Goal: Information Seeking & Learning: Learn about a topic

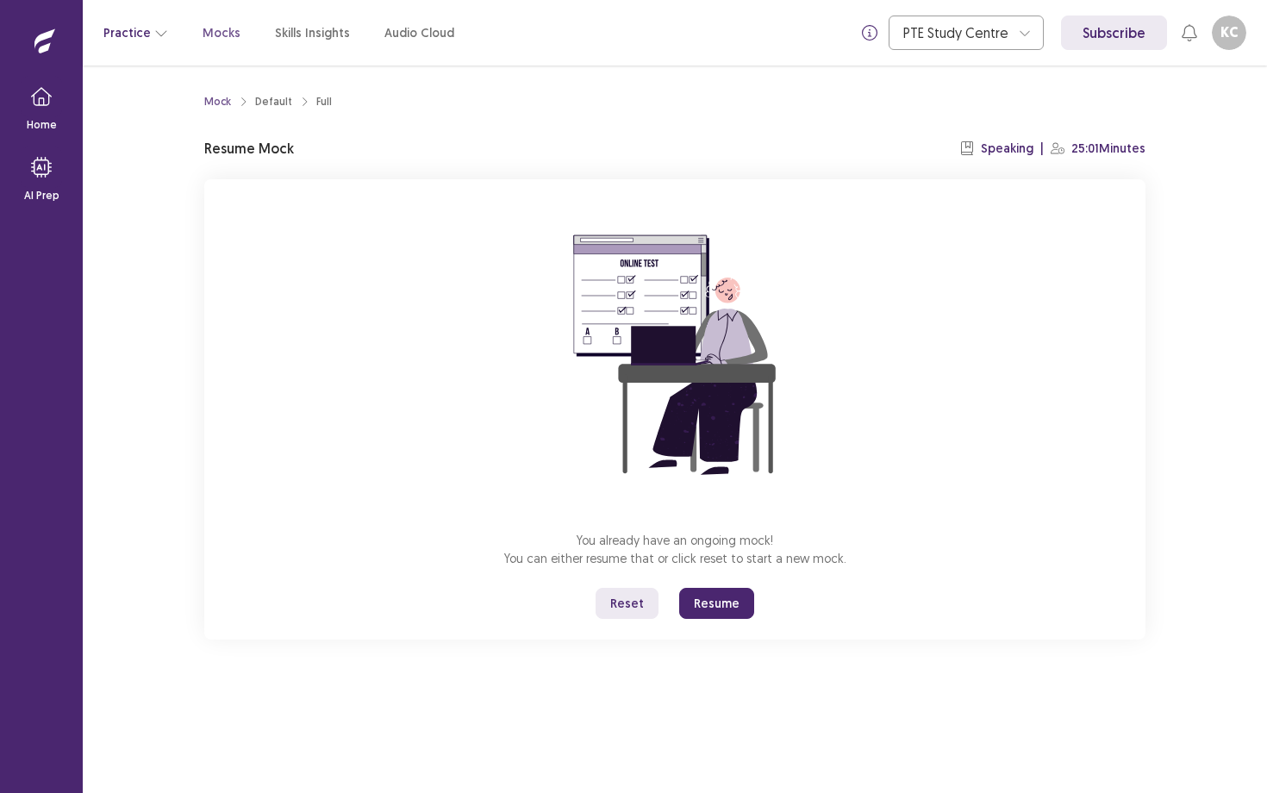
click at [154, 31] on icon "button" at bounding box center [161, 33] width 14 height 14
click at [210, 37] on p "Mocks" at bounding box center [222, 33] width 38 height 18
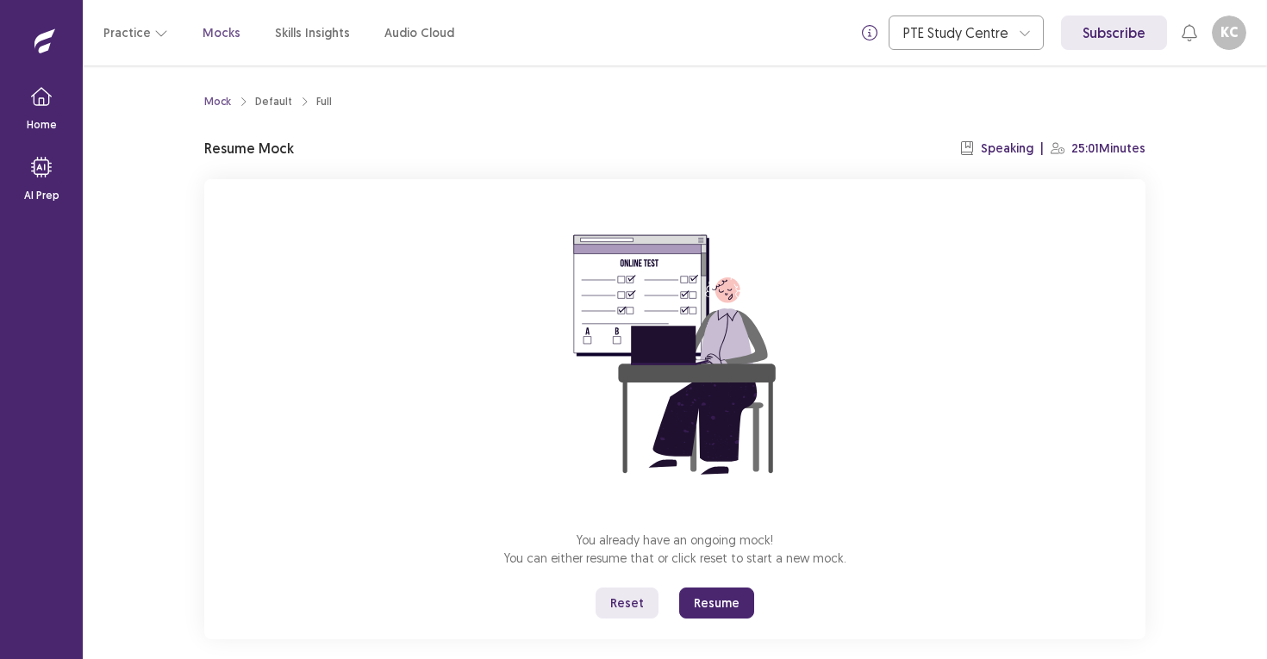
click at [716, 598] on button "Resume" at bounding box center [716, 603] width 75 height 31
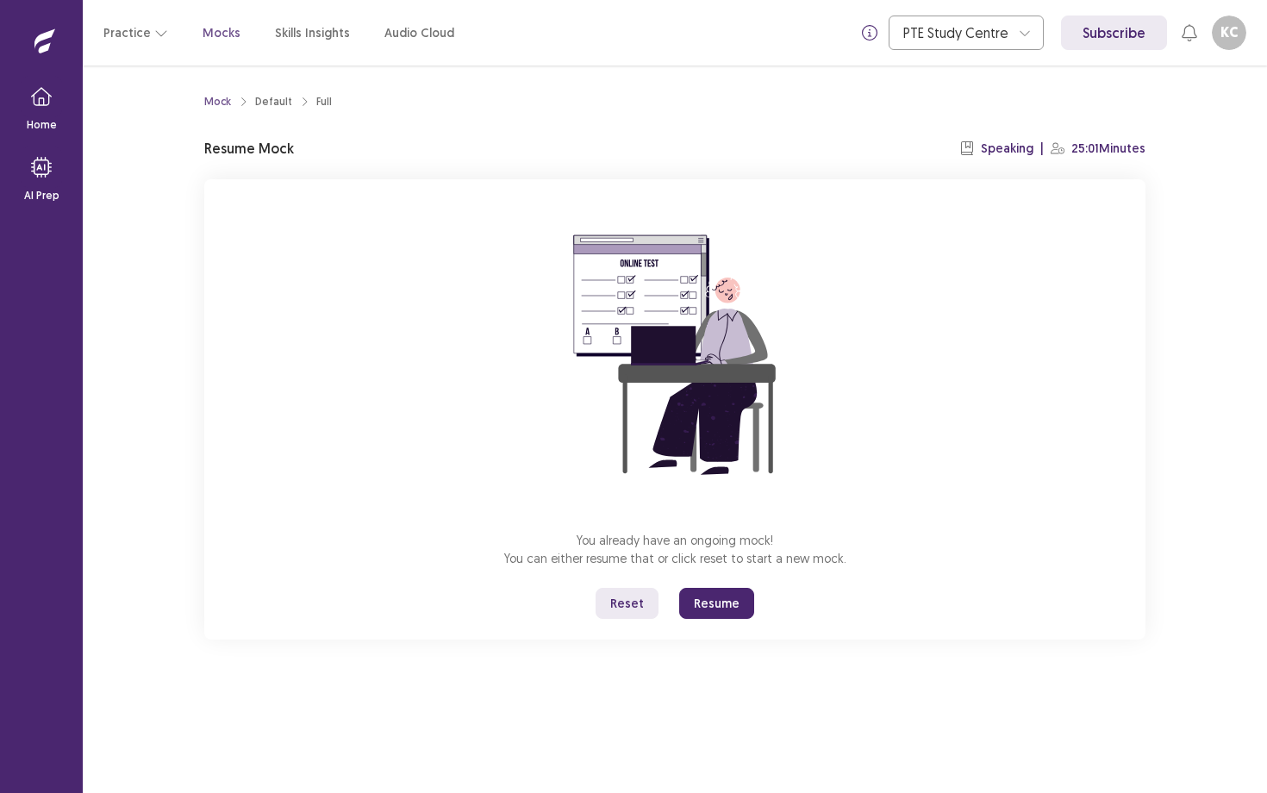
click at [709, 604] on button "Resume" at bounding box center [716, 603] width 75 height 31
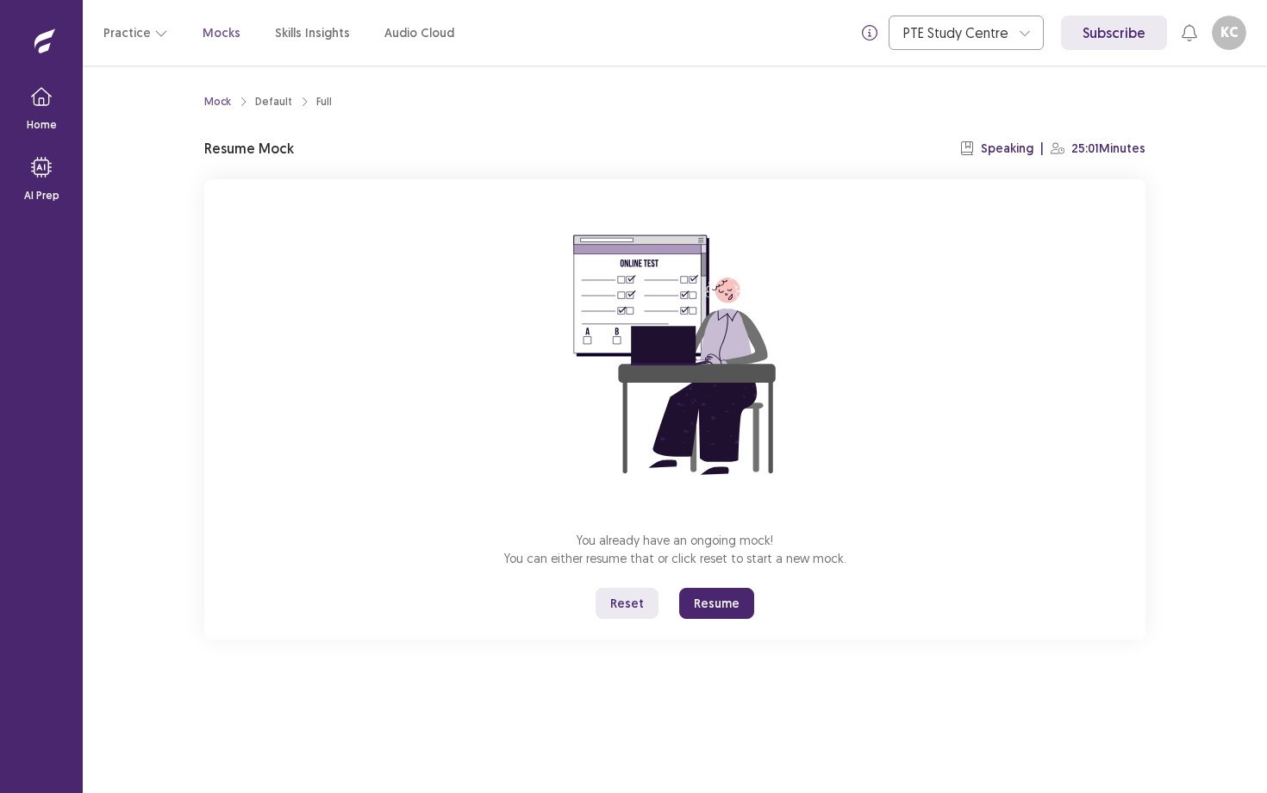
click at [681, 616] on button "Resume" at bounding box center [716, 603] width 75 height 31
click at [715, 597] on button "Resume" at bounding box center [716, 603] width 75 height 31
click at [309, 101] on li "Default" at bounding box center [285, 102] width 61 height 16
click at [697, 597] on button "Resume" at bounding box center [716, 603] width 75 height 31
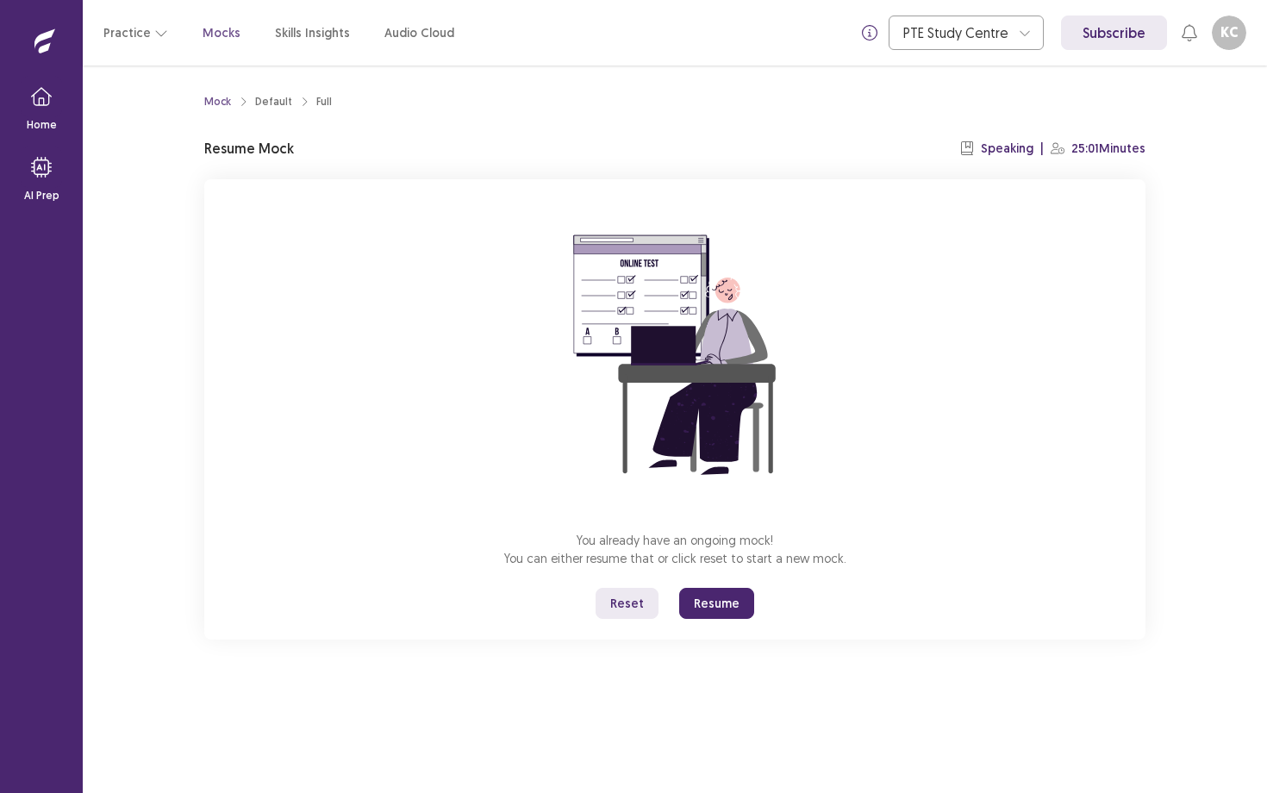
click at [719, 605] on button "Resume" at bounding box center [716, 603] width 75 height 31
click at [727, 606] on button "Resume" at bounding box center [716, 603] width 75 height 31
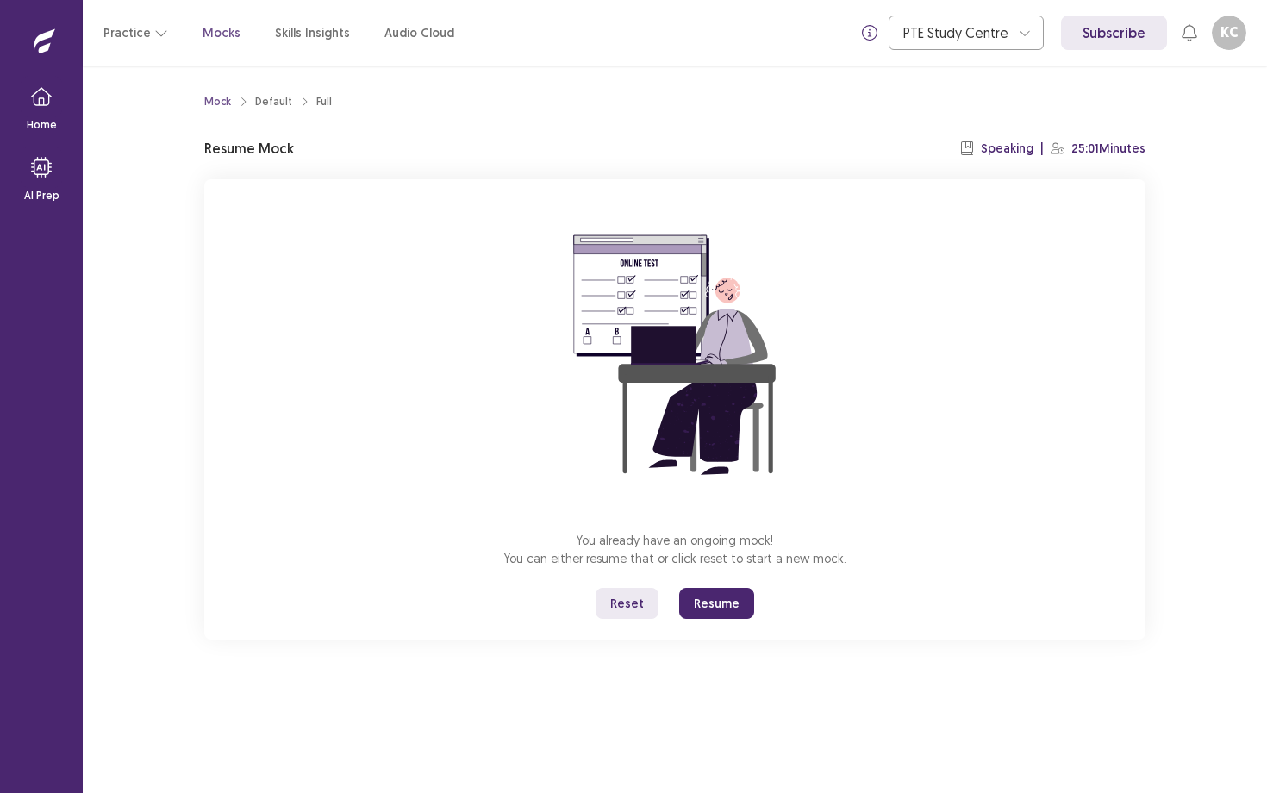
click at [727, 606] on button "Resume" at bounding box center [716, 603] width 75 height 31
click at [717, 611] on button "Resume" at bounding box center [716, 603] width 75 height 31
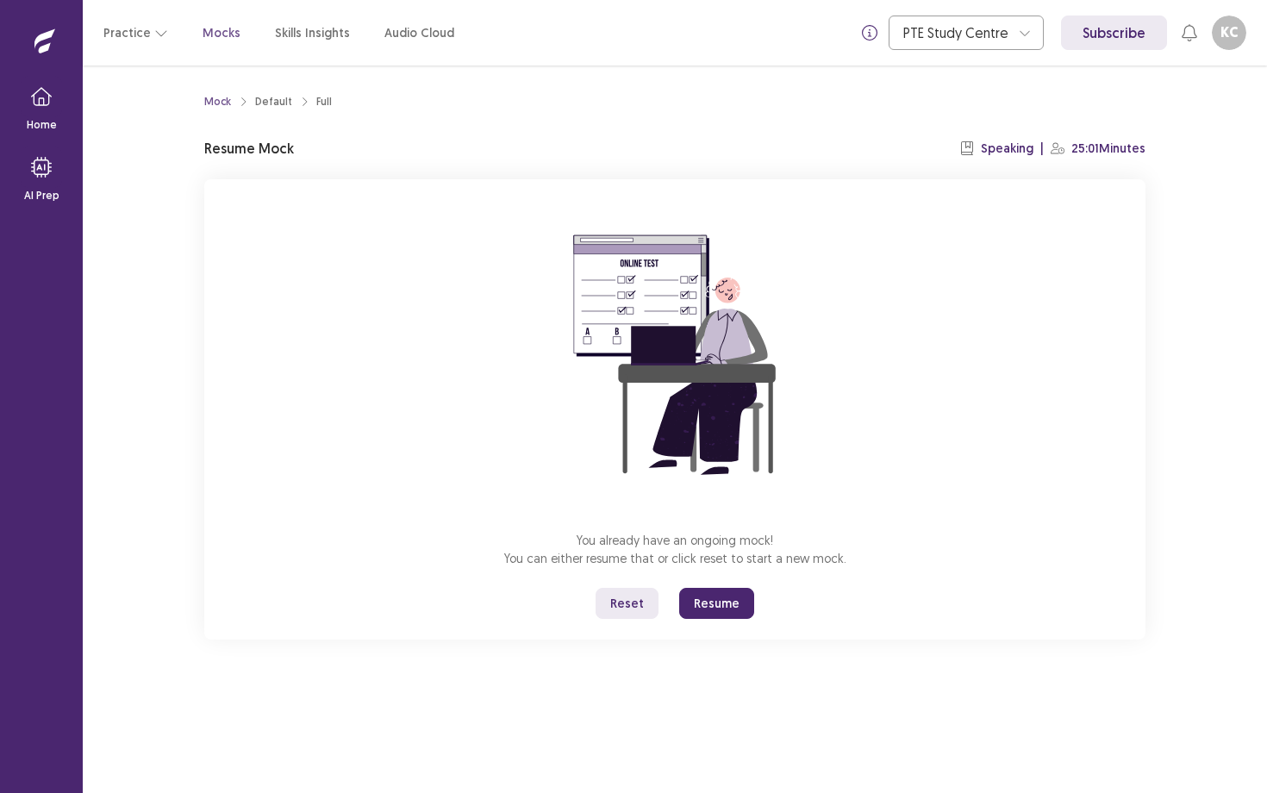
click at [717, 611] on button "Resume" at bounding box center [716, 603] width 75 height 31
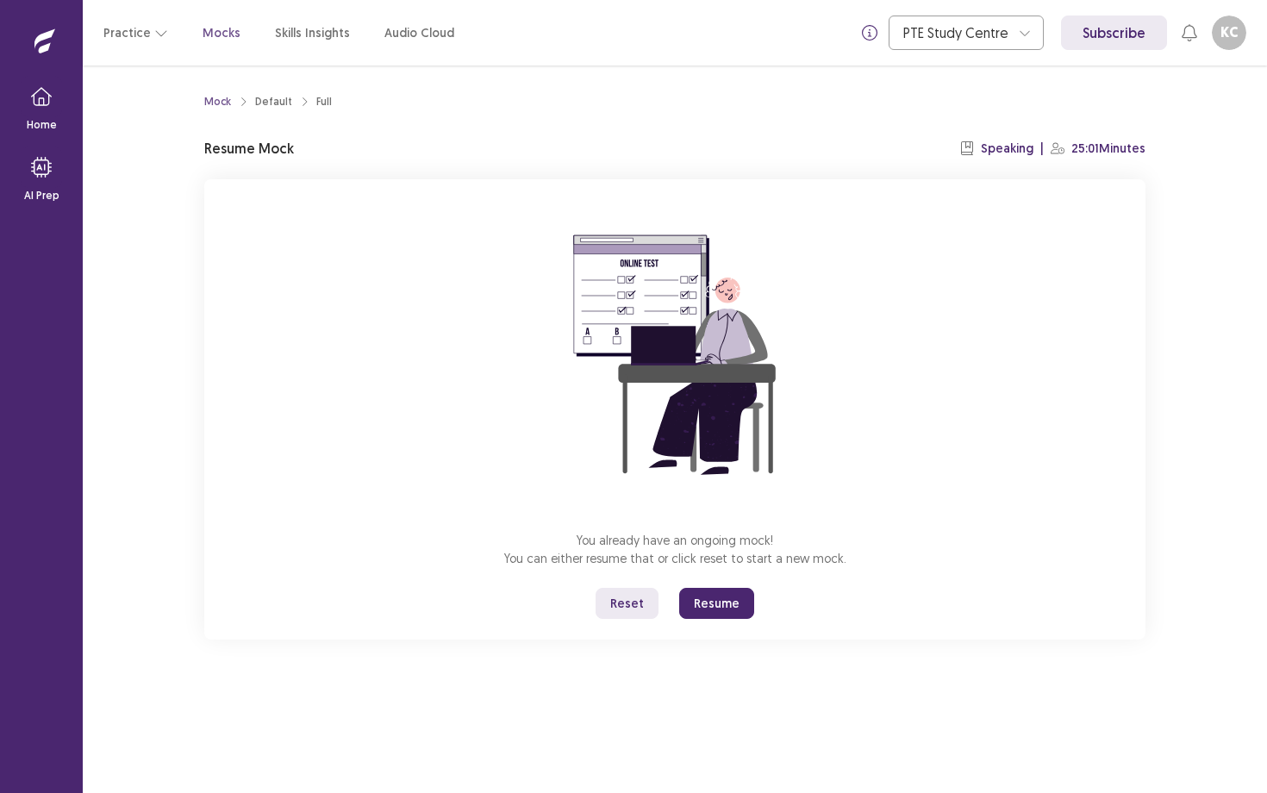
click at [628, 611] on button "Reset" at bounding box center [627, 603] width 63 height 31
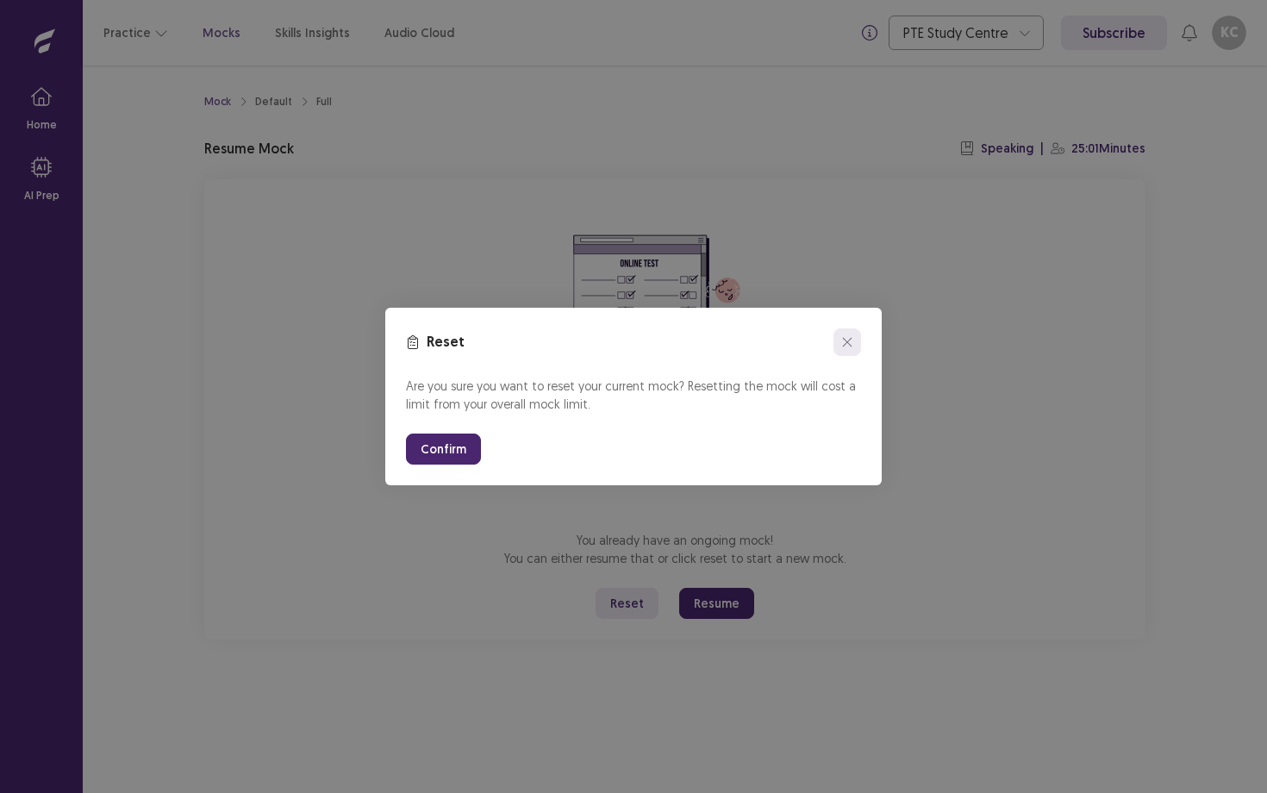
click at [847, 344] on icon "close" at bounding box center [847, 342] width 10 height 10
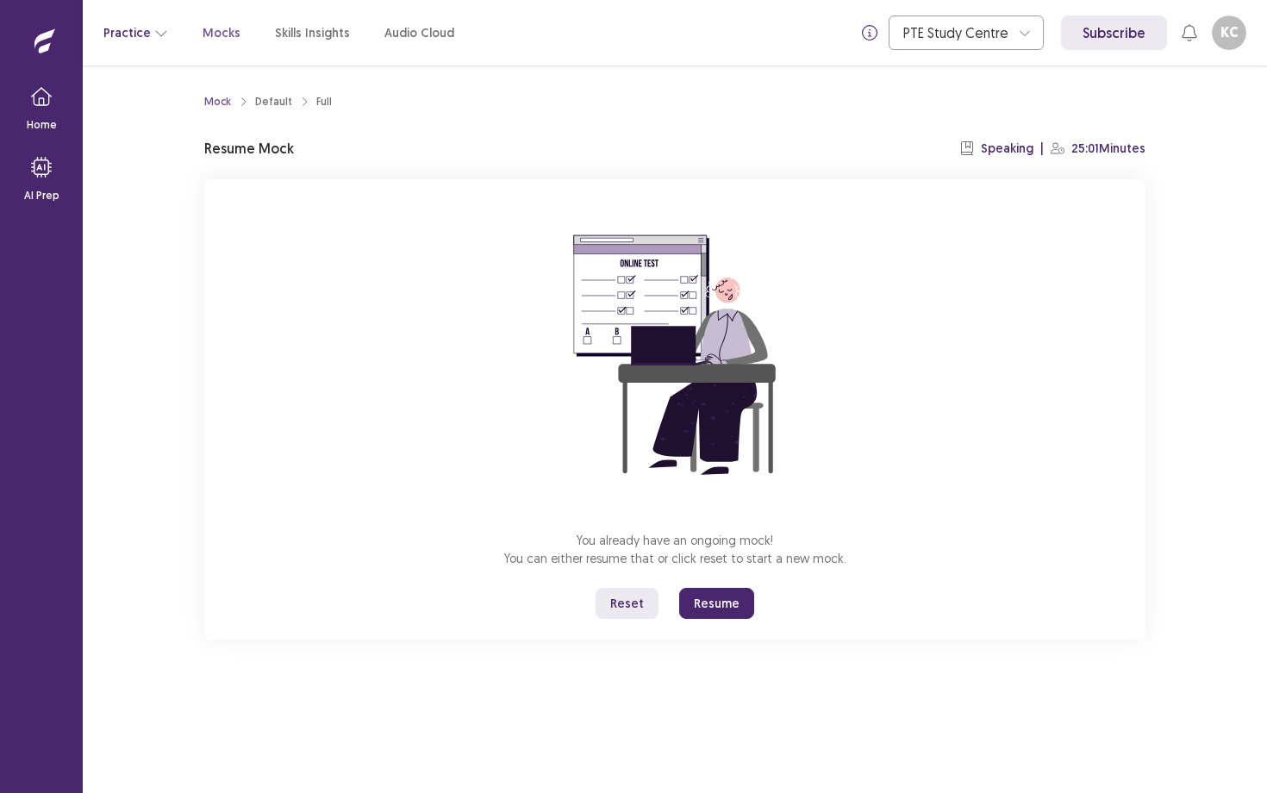
click at [149, 24] on button "Practice" at bounding box center [135, 32] width 65 height 31
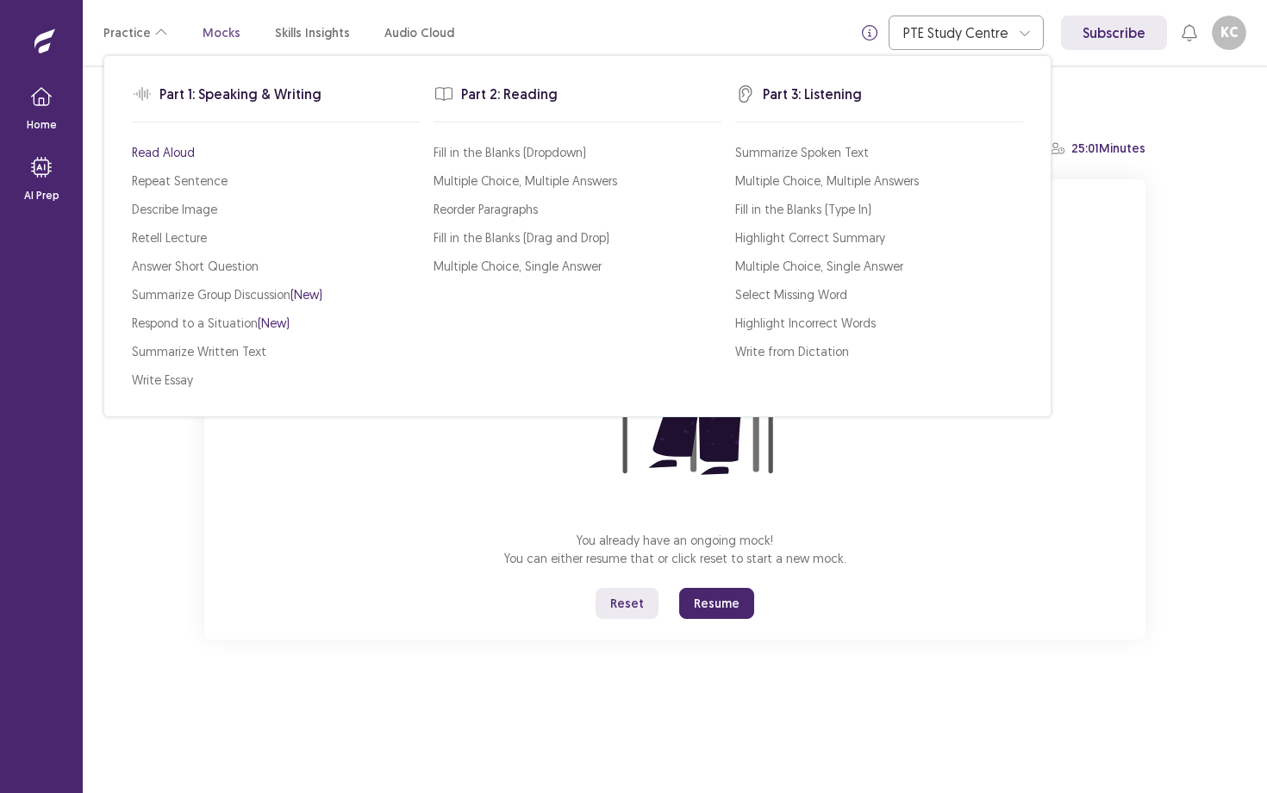
click at [187, 157] on p "Read Aloud" at bounding box center [163, 152] width 63 height 18
